Goal: Information Seeking & Learning: Compare options

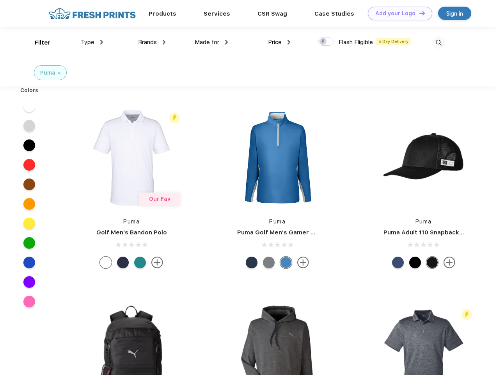
click at [397, 13] on link "Add your Logo Design Tool" at bounding box center [400, 14] width 64 height 14
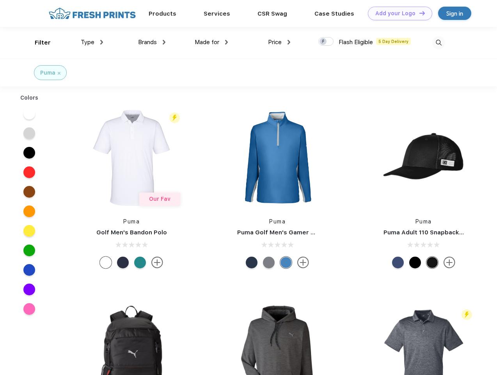
click at [0, 0] on div "Design Tool" at bounding box center [0, 0] width 0 height 0
click at [419, 13] on link "Add your Logo Design Tool" at bounding box center [400, 14] width 64 height 14
click at [37, 43] on div "Filter" at bounding box center [43, 42] width 16 height 9
click at [92, 42] on span "Type" at bounding box center [88, 42] width 14 height 7
click at [152, 42] on span "Brands" at bounding box center [147, 42] width 19 height 7
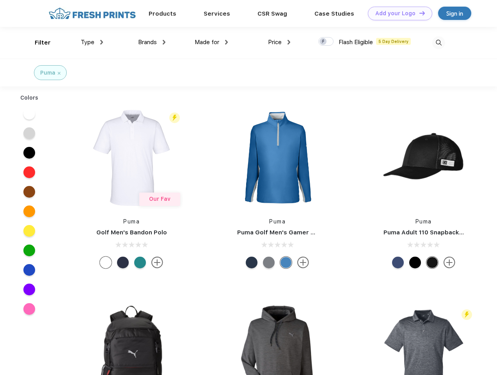
click at [211, 42] on span "Made for" at bounding box center [207, 42] width 25 height 7
click at [279, 42] on span "Price" at bounding box center [275, 42] width 14 height 7
click at [326, 42] on div at bounding box center [325, 41] width 15 height 9
click at [323, 42] on input "checkbox" at bounding box center [320, 39] width 5 height 5
click at [439, 43] on img at bounding box center [438, 42] width 13 height 13
